Goal: Task Accomplishment & Management: Manage account settings

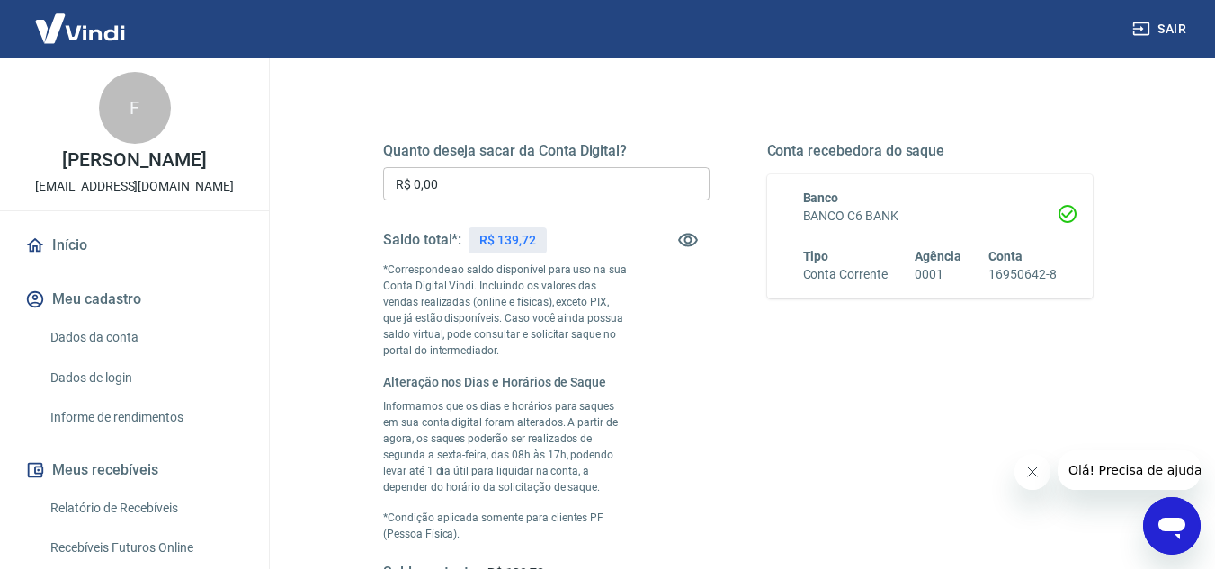
scroll to position [250, 0]
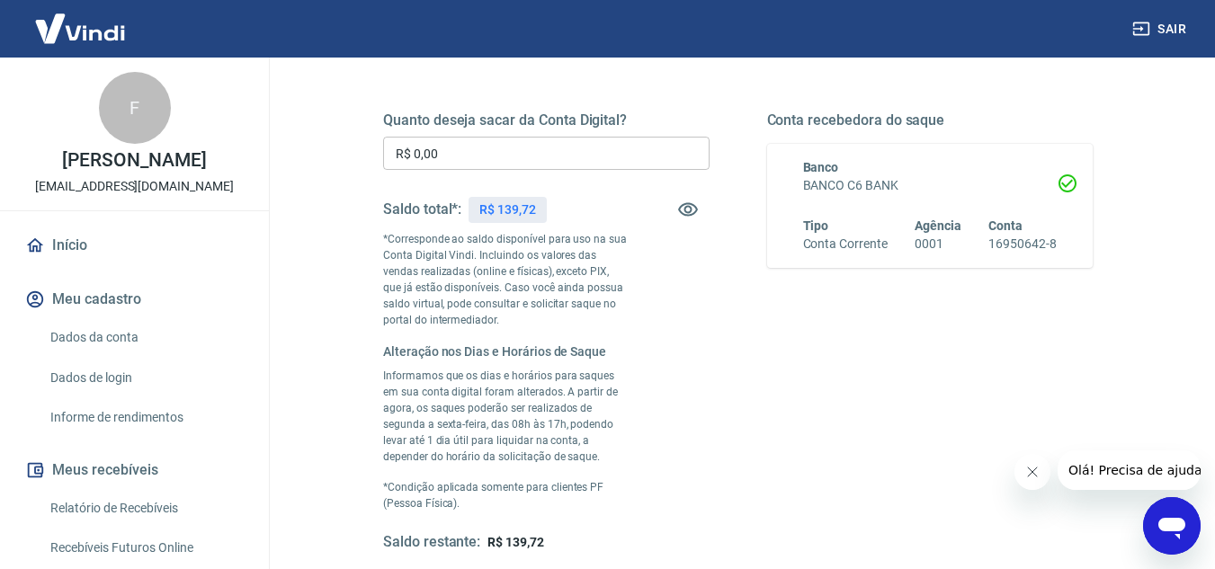
click at [503, 152] on input "R$ 0,00" at bounding box center [546, 153] width 326 height 33
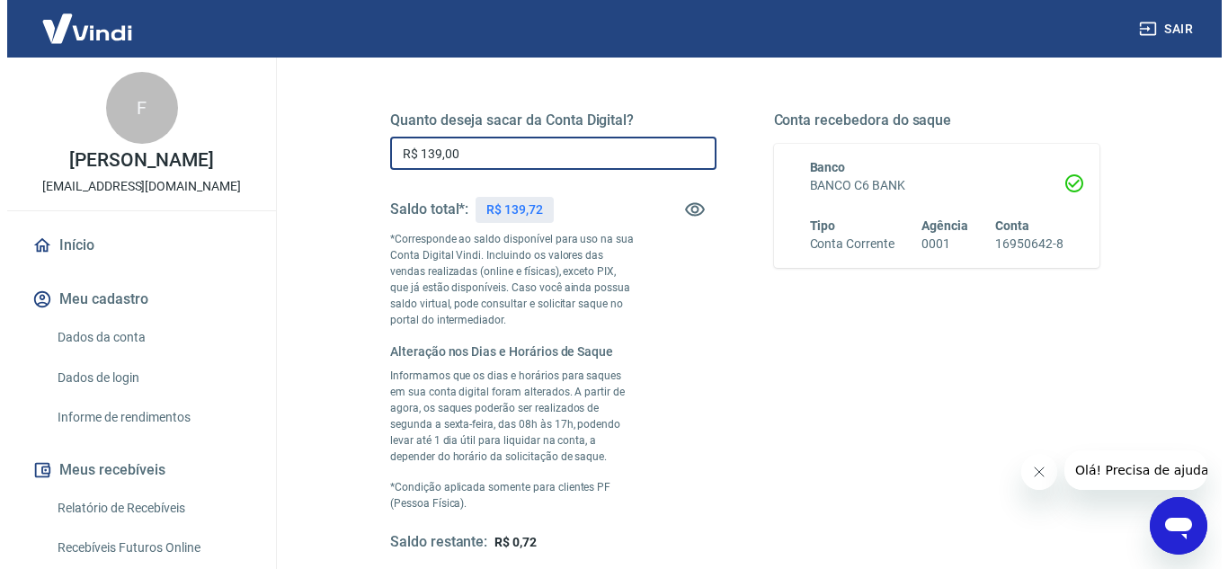
scroll to position [520, 0]
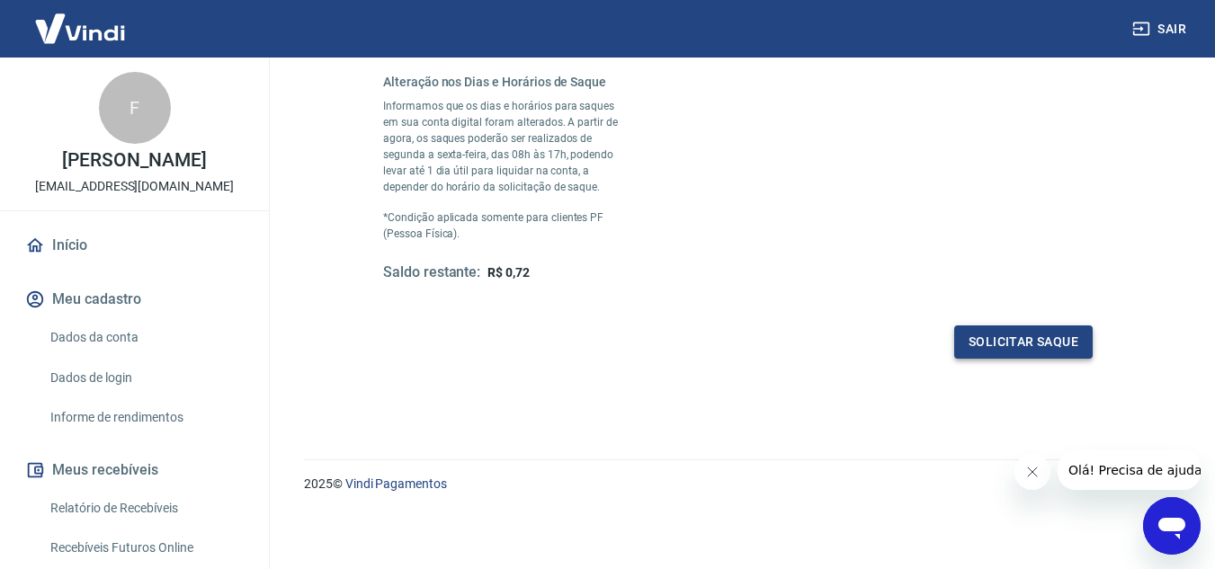
type input "R$ 139,00"
click at [999, 340] on button "Solicitar saque" at bounding box center [1023, 341] width 138 height 33
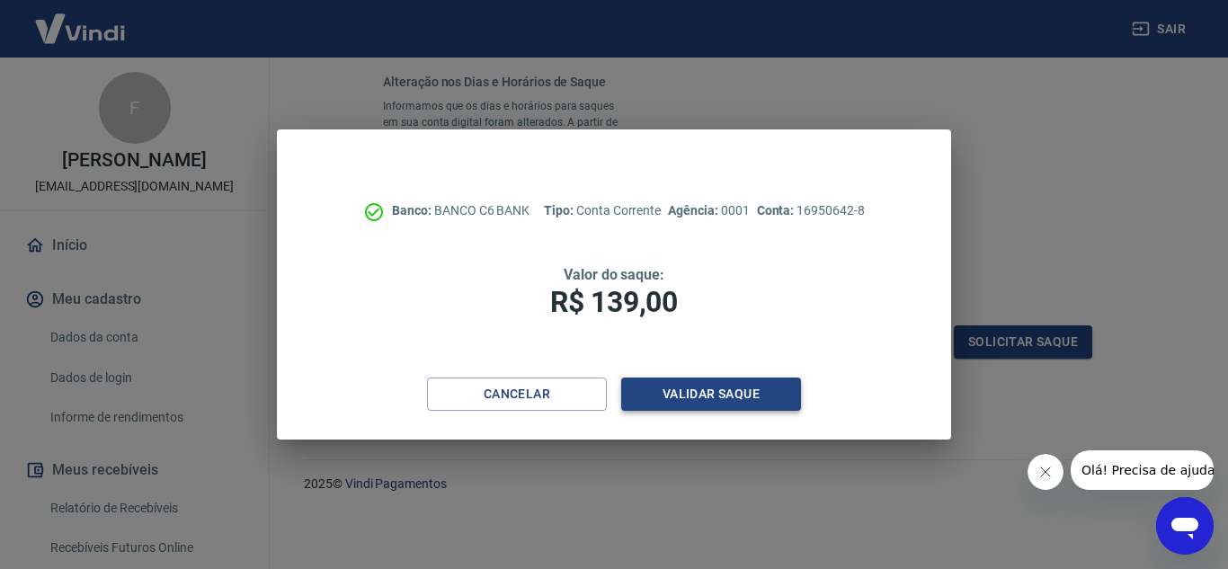
click at [775, 388] on button "Validar saque" at bounding box center [711, 394] width 180 height 33
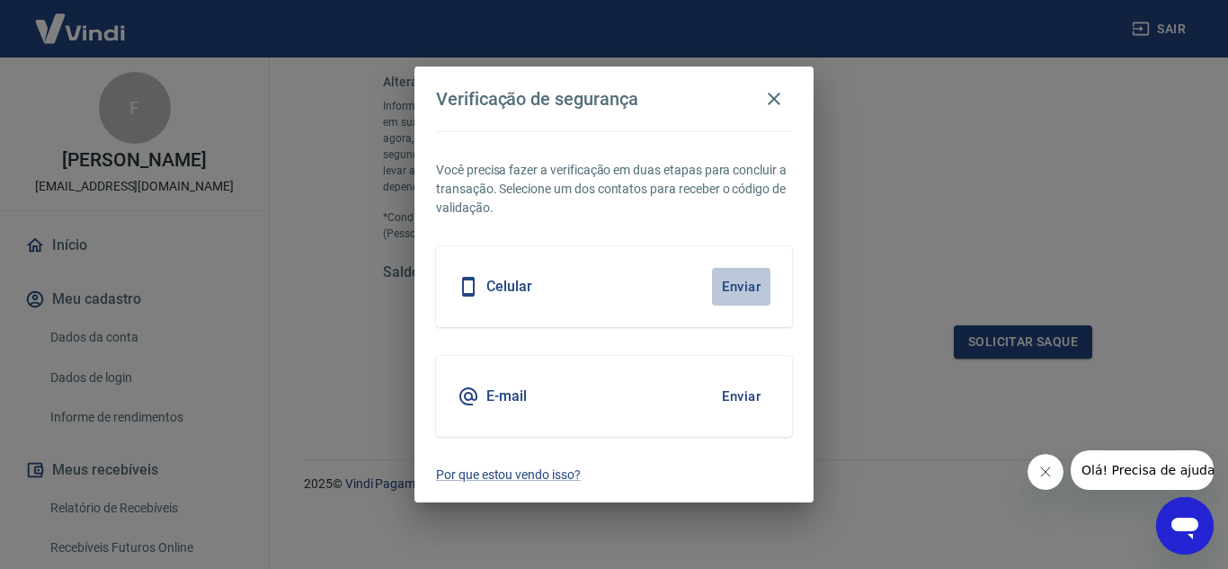
click at [746, 289] on button "Enviar" at bounding box center [741, 287] width 58 height 38
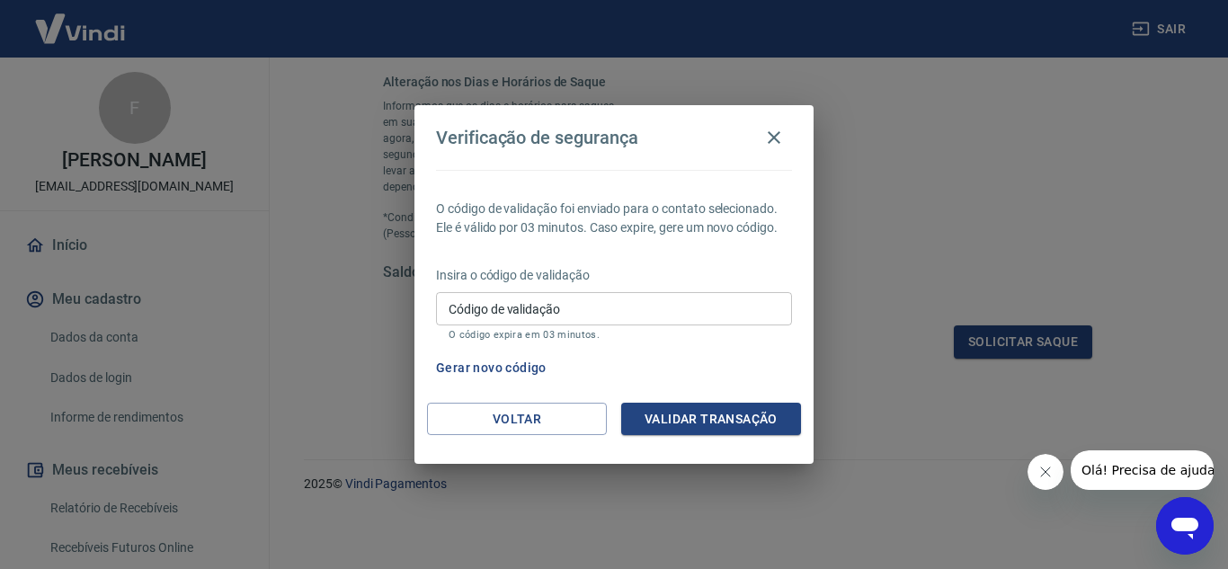
click at [725, 299] on input "Código de validação" at bounding box center [614, 308] width 356 height 33
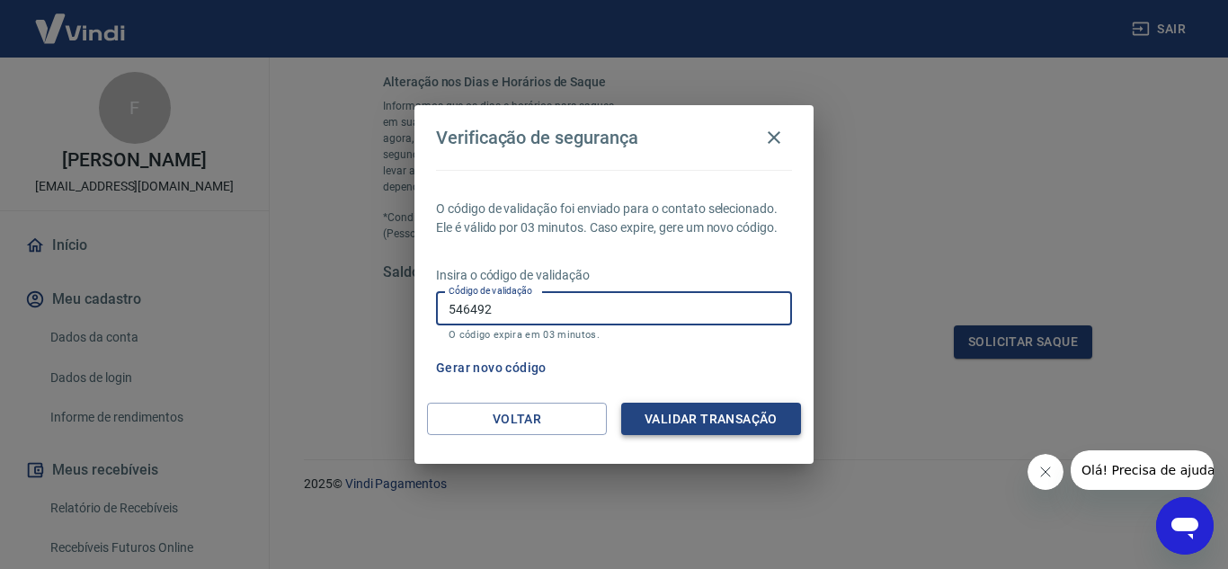
type input "546492"
click at [756, 415] on button "Validar transação" at bounding box center [711, 419] width 180 height 33
